Goal: Information Seeking & Learning: Learn about a topic

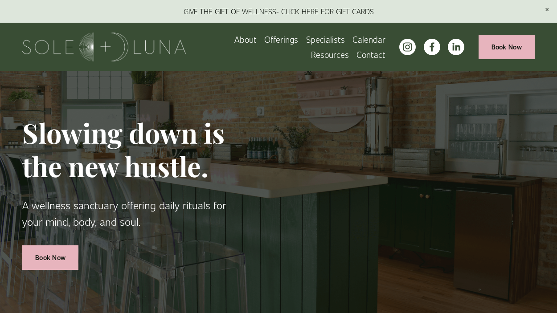
click at [246, 38] on link "About" at bounding box center [245, 39] width 22 height 15
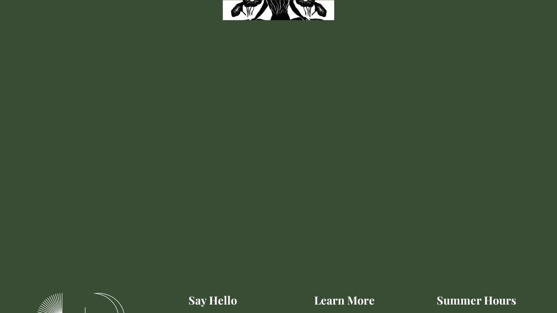
scroll to position [1398, 0]
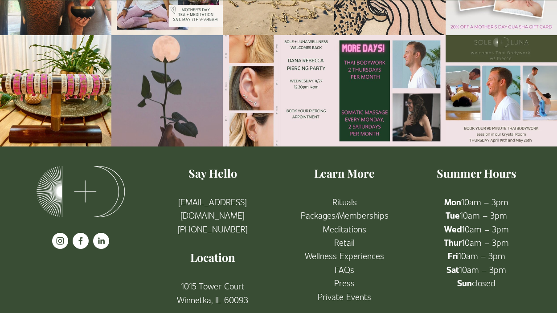
click at [342, 195] on link "Rituals" at bounding box center [345, 201] width 25 height 13
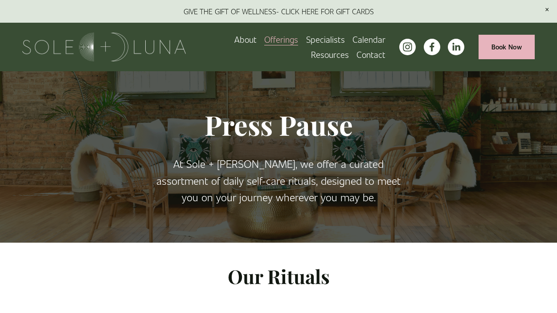
click at [331, 37] on link "Specialists" at bounding box center [325, 39] width 39 height 15
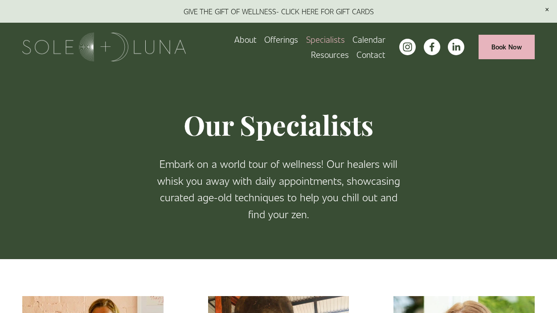
click at [372, 38] on link "Calendar" at bounding box center [369, 39] width 33 height 15
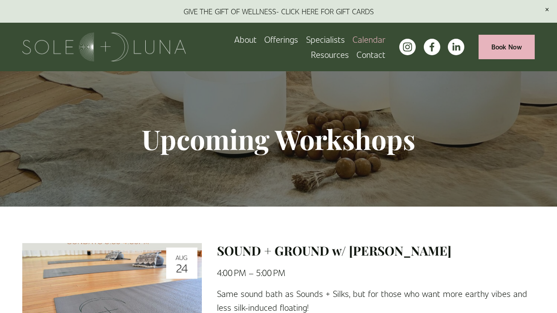
click at [0, 0] on span "FAQs" at bounding box center [0, 0] width 0 height 0
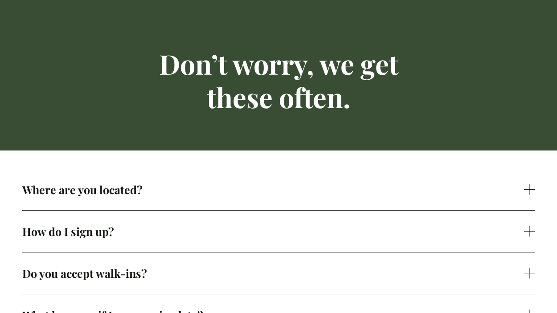
scroll to position [63, 0]
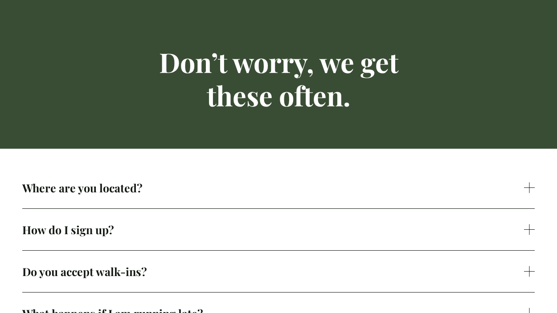
click at [205, 193] on span "Where are you located?" at bounding box center [273, 188] width 502 height 15
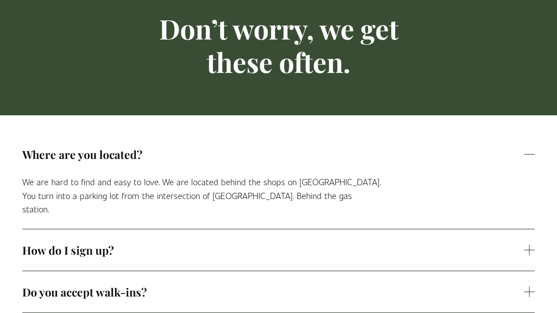
scroll to position [98, 0]
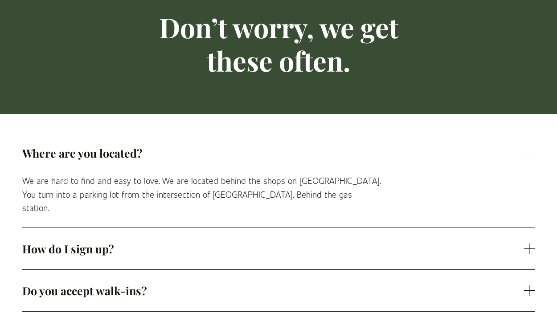
click at [145, 242] on span "How do I sign up?" at bounding box center [273, 249] width 502 height 15
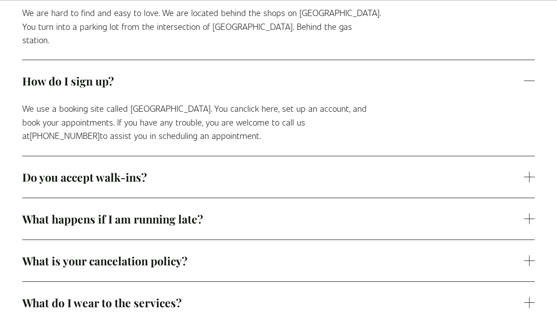
scroll to position [266, 0]
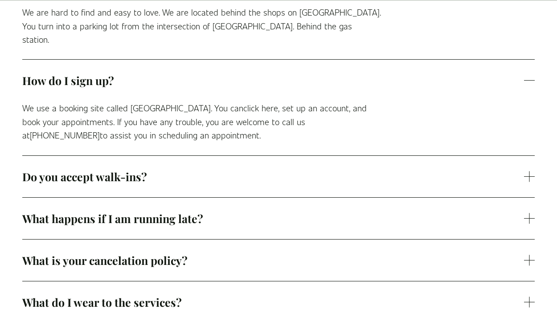
click at [164, 212] on span "What happens if I am running late?" at bounding box center [273, 218] width 502 height 15
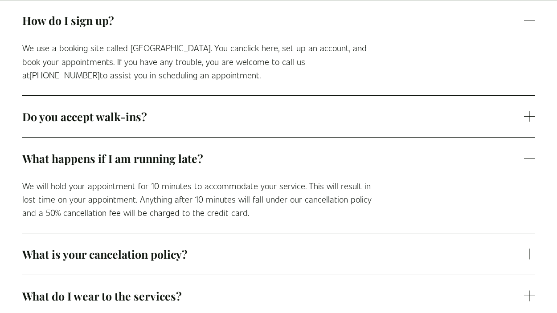
scroll to position [327, 0]
click at [226, 247] on span "What is your cancelation policy?" at bounding box center [273, 254] width 502 height 15
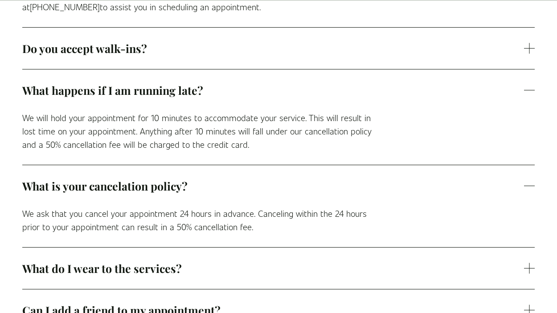
scroll to position [395, 0]
click at [224, 261] on span "What do I wear to the services?" at bounding box center [273, 268] width 502 height 15
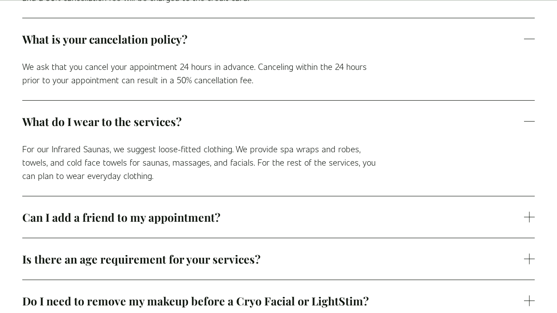
scroll to position [544, 0]
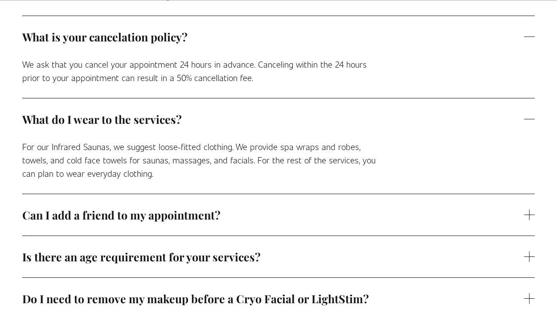
click at [200, 208] on span "Can I add a friend to my appointment?" at bounding box center [273, 215] width 502 height 15
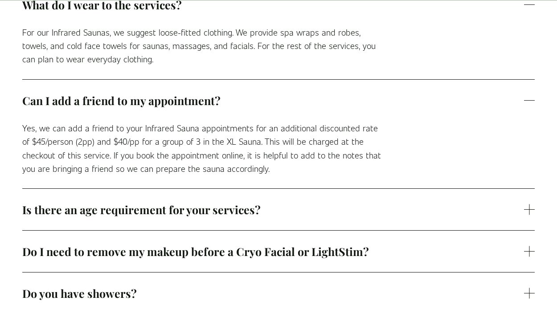
scroll to position [659, 0]
click at [245, 209] on button "Is there an age requirement for your services?" at bounding box center [278, 209] width 513 height 41
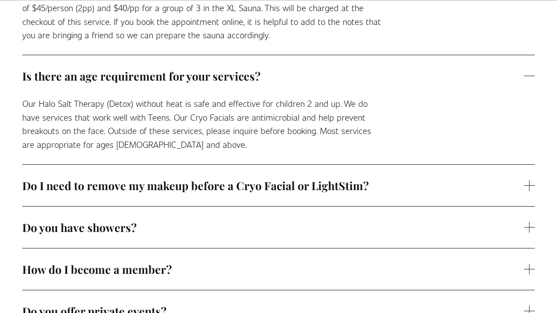
scroll to position [796, 0]
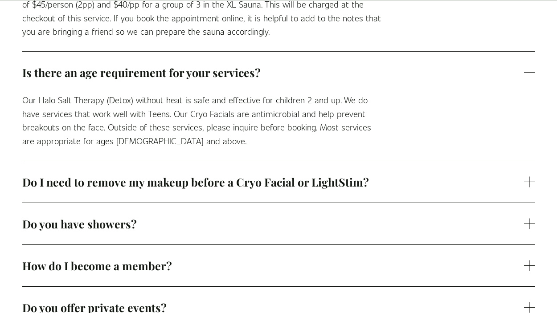
click at [196, 175] on span "Do I need to remove my makeup before a Cryo Facial or LightStim?" at bounding box center [273, 182] width 502 height 15
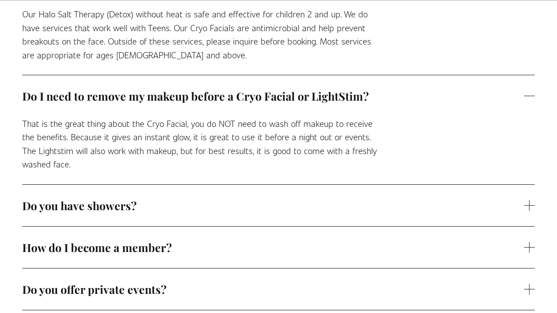
scroll to position [883, 0]
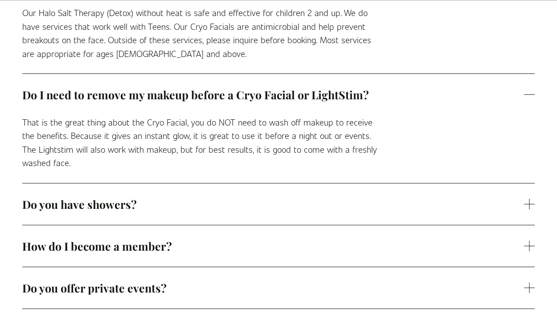
click at [175, 197] on span "Do you have showers?" at bounding box center [273, 204] width 502 height 15
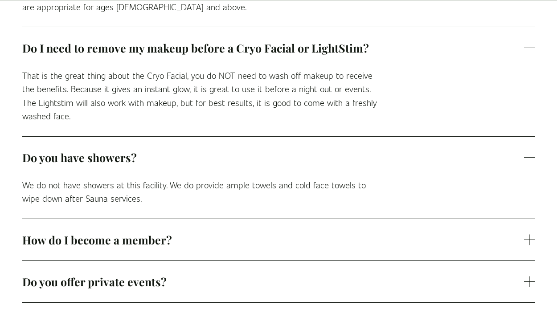
scroll to position [930, 0]
click at [212, 234] on span "How do I become a member?" at bounding box center [273, 239] width 502 height 15
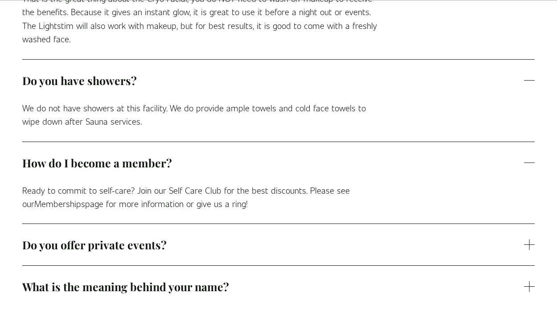
scroll to position [1011, 0]
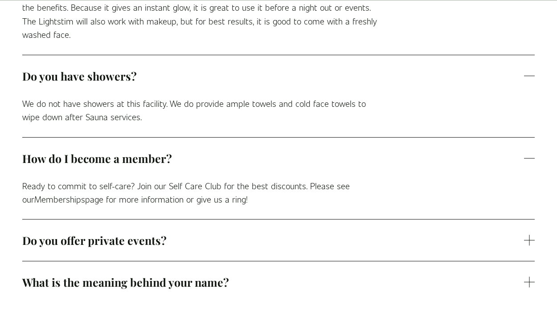
click at [213, 234] on span "Do you offer private events?" at bounding box center [273, 240] width 502 height 15
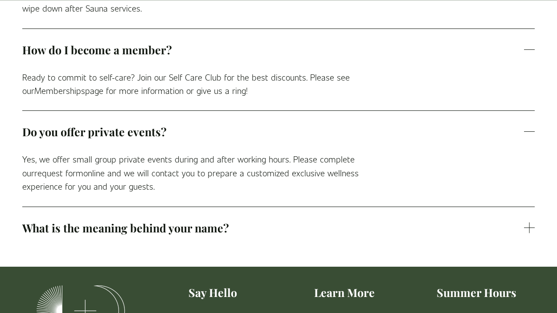
scroll to position [1121, 0]
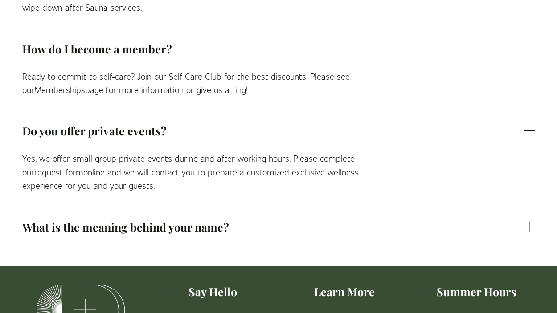
click at [226, 220] on span "What is the meaning behind your name?" at bounding box center [273, 227] width 502 height 15
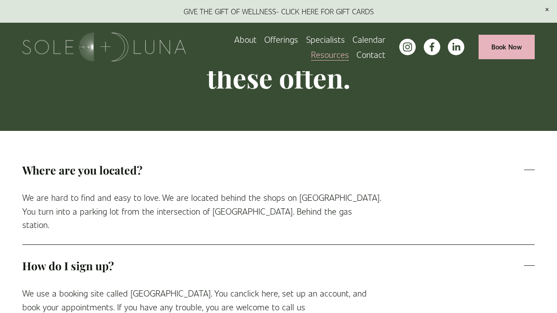
scroll to position [0, 0]
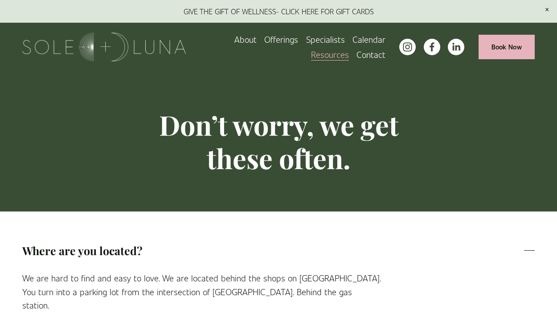
click at [249, 38] on link "About" at bounding box center [245, 39] width 22 height 15
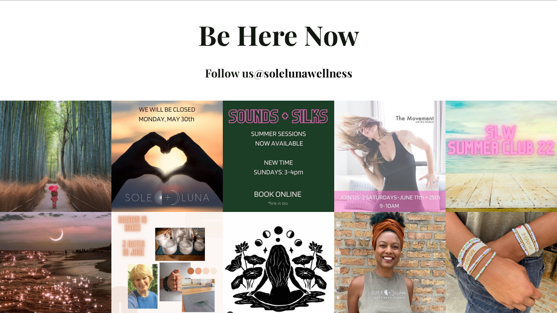
scroll to position [997, 0]
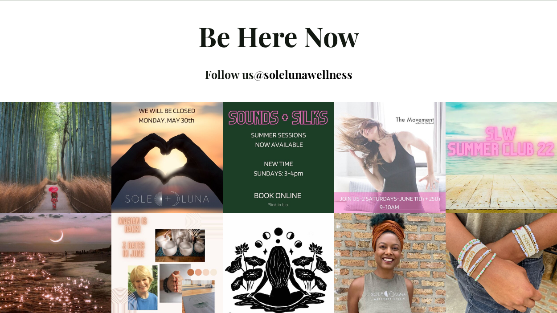
click at [53, 158] on img at bounding box center [55, 158] width 111 height 138
